Goal: Task Accomplishment & Management: Complete application form

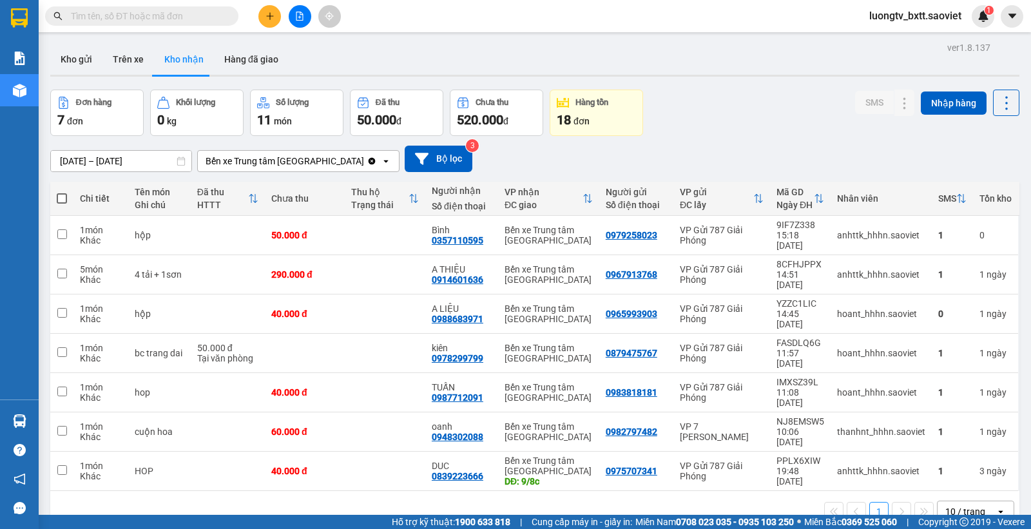
click at [754, 100] on div "Đơn hàng 7 đơn Khối lượng 0 kg Số lượng 11 món Đã thu 50.000 đ Chưa thu 520.000…" at bounding box center [534, 113] width 969 height 46
click at [129, 55] on button "Trên xe" at bounding box center [128, 59] width 52 height 31
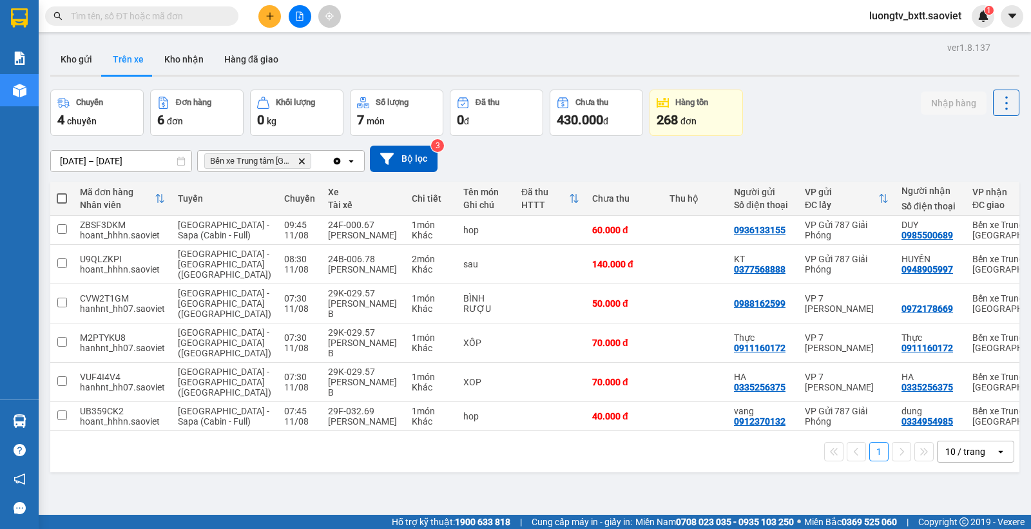
click at [847, 114] on div "Chuyến 4 chuyến Đơn hàng 6 đơn Khối lượng 0 kg Số lượng 7 món Đã thu 0 đ Chưa t…" at bounding box center [534, 113] width 969 height 46
click at [274, 13] on button at bounding box center [269, 16] width 23 height 23
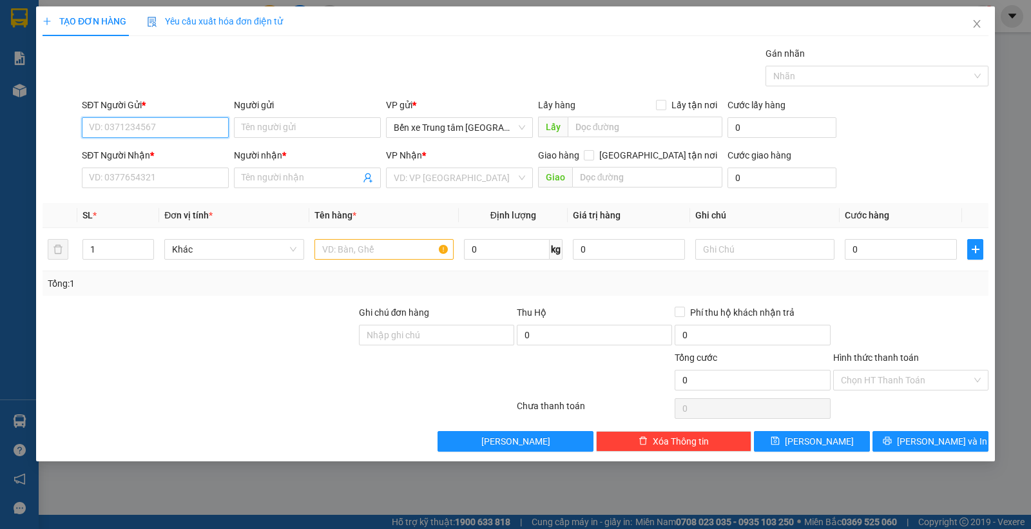
click at [194, 128] on input "SĐT Người Gửi *" at bounding box center [155, 127] width 147 height 21
type input "0358027319"
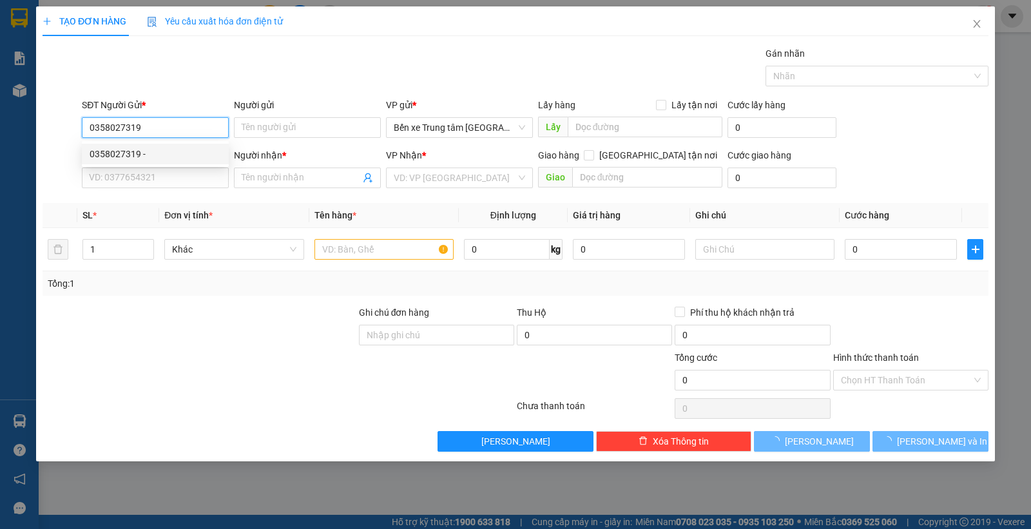
click at [155, 155] on div "0358027319 -" at bounding box center [155, 154] width 131 height 14
type input "0983894483"
type input "giang"
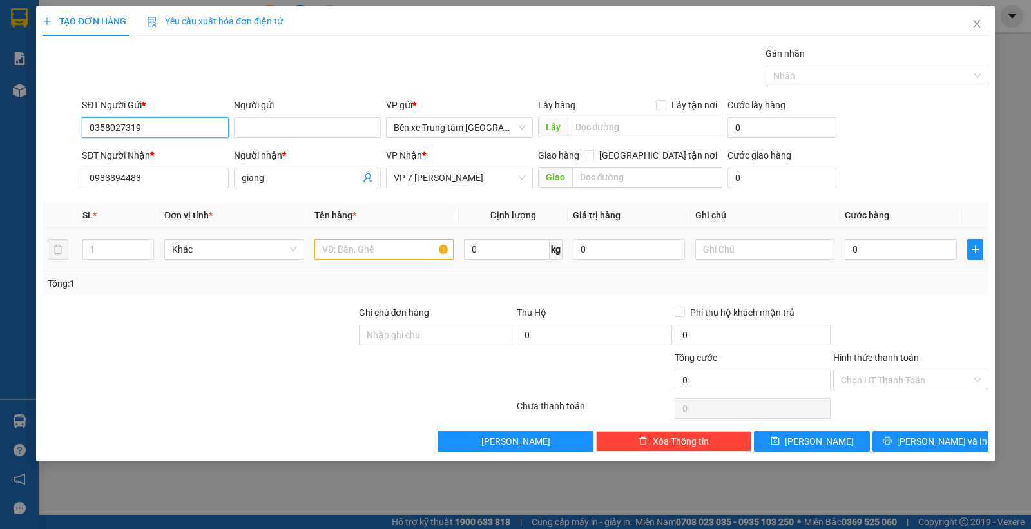
type input "0358027319"
click at [354, 245] on input "text" at bounding box center [383, 249] width 139 height 21
type input "HỘP"
click at [887, 253] on input "0" at bounding box center [901, 249] width 112 height 21
type input "5"
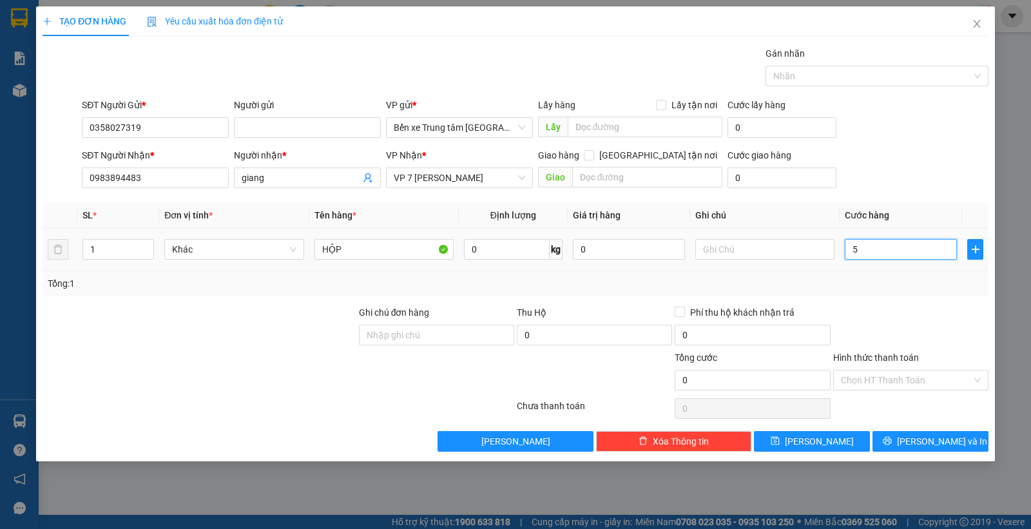
type input "5"
type input "50"
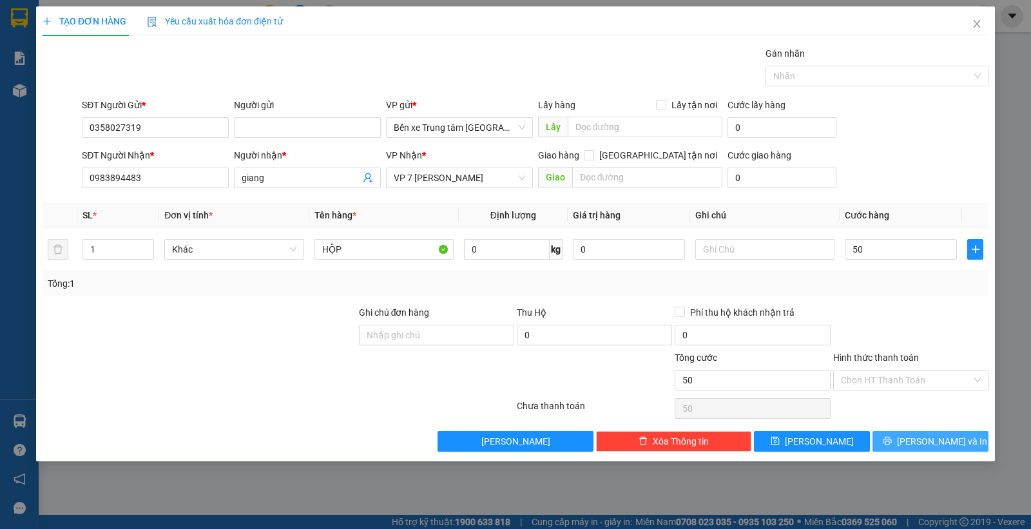
type input "50.000"
click at [892, 445] on icon "printer" at bounding box center [887, 440] width 9 height 9
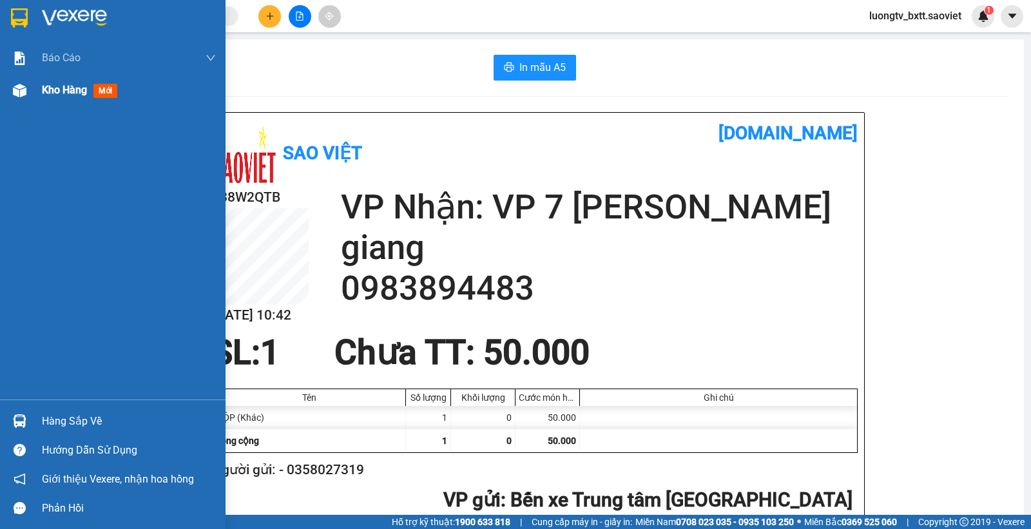
click at [76, 91] on span "Kho hàng" at bounding box center [64, 90] width 45 height 12
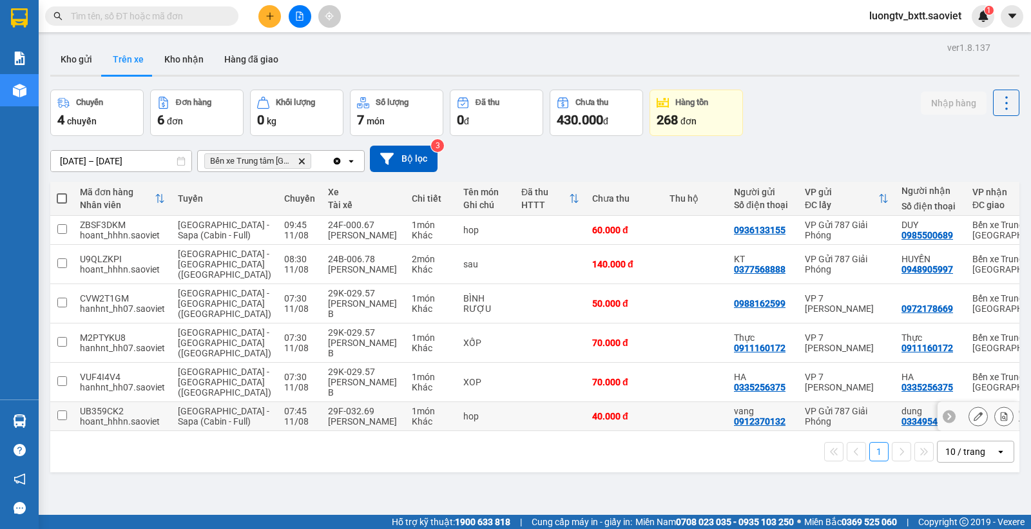
click at [663, 429] on td at bounding box center [695, 416] width 64 height 29
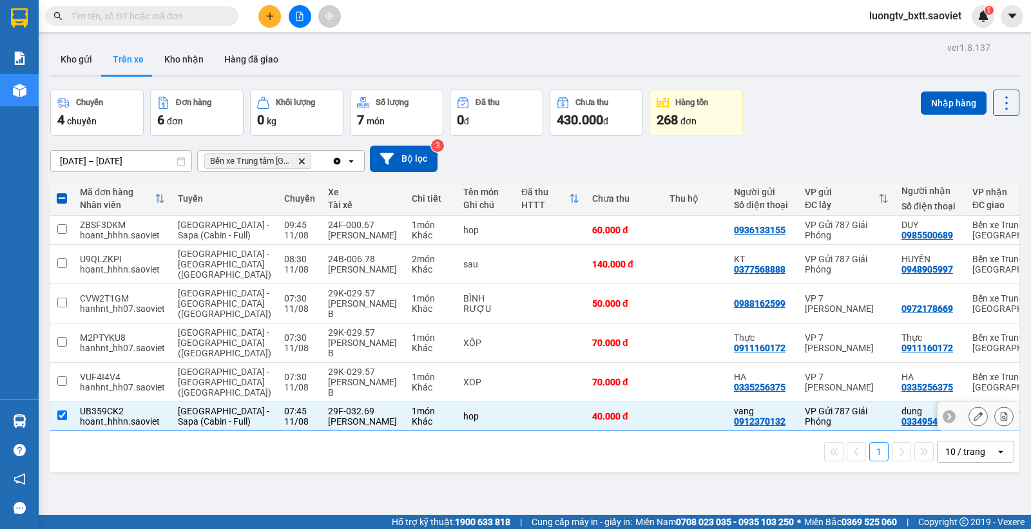
click at [663, 429] on td at bounding box center [695, 416] width 64 height 29
checkbox input "false"
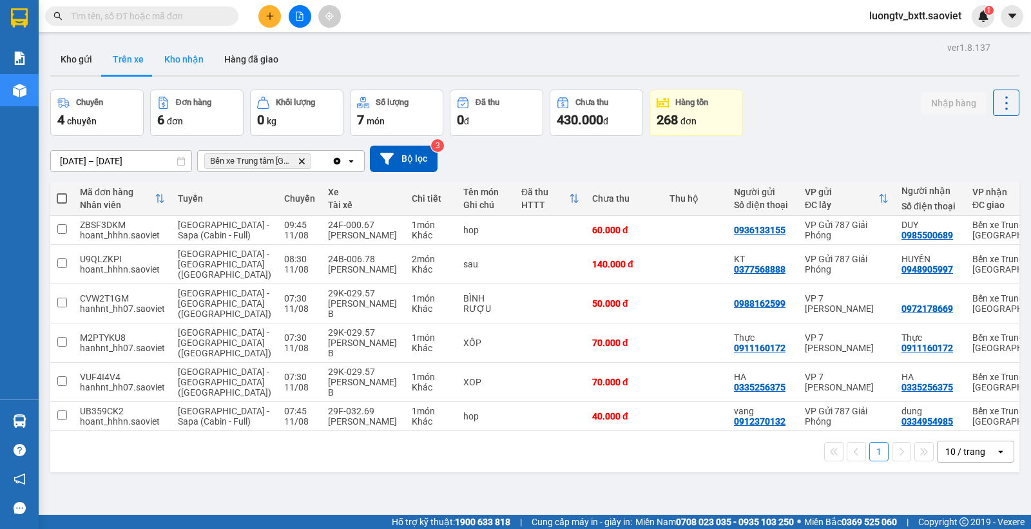
click at [182, 55] on button "Kho nhận" at bounding box center [184, 59] width 60 height 31
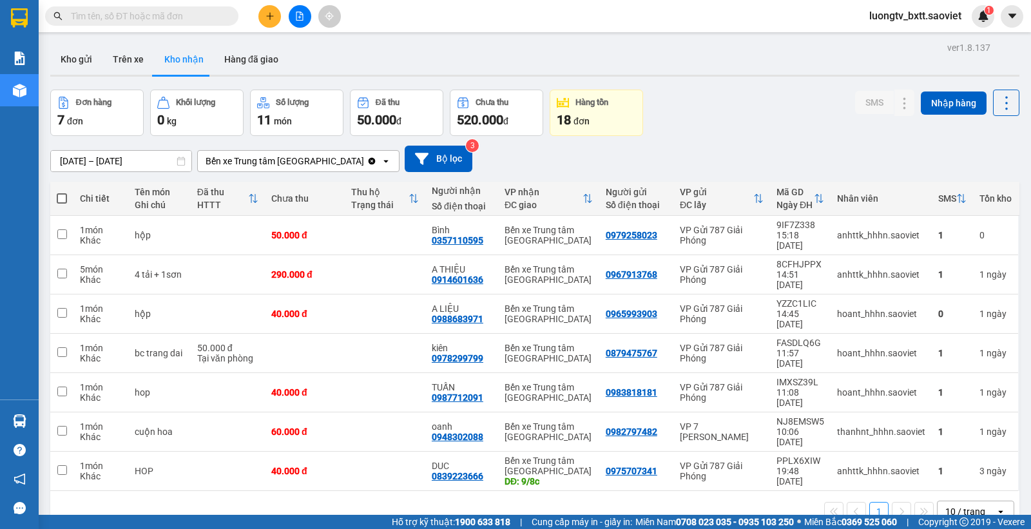
click at [690, 111] on div "Đơn hàng 7 đơn Khối lượng 0 kg Số lượng 11 món Đã thu 50.000 đ Chưa thu 520.000…" at bounding box center [534, 113] width 969 height 46
click at [763, 99] on div "Đơn hàng 7 đơn Khối lượng 0 kg Số lượng 11 món Đã thu 50.000 đ Chưa thu 520.000…" at bounding box center [534, 113] width 969 height 46
